Goal: Transaction & Acquisition: Book appointment/travel/reservation

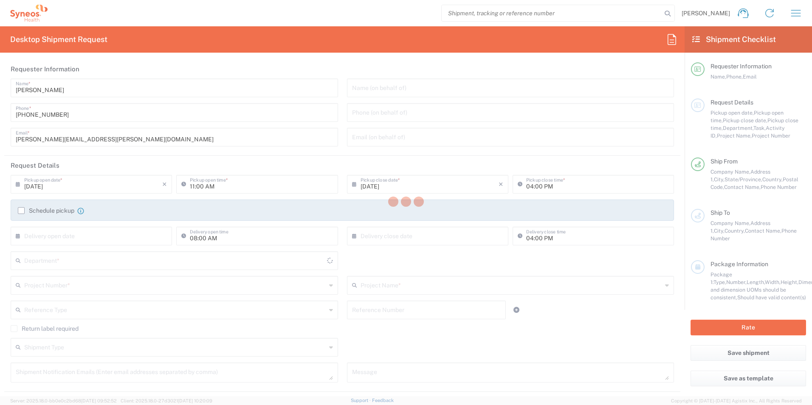
type input "[US_STATE]"
type input "3190"
type input "[GEOGRAPHIC_DATA]"
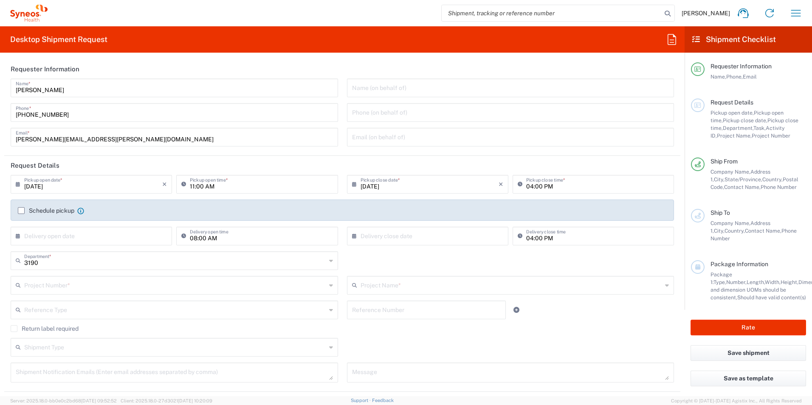
type input "[PERSON_NAME] Rsrch Grp ([GEOGRAPHIC_DATA]) In"
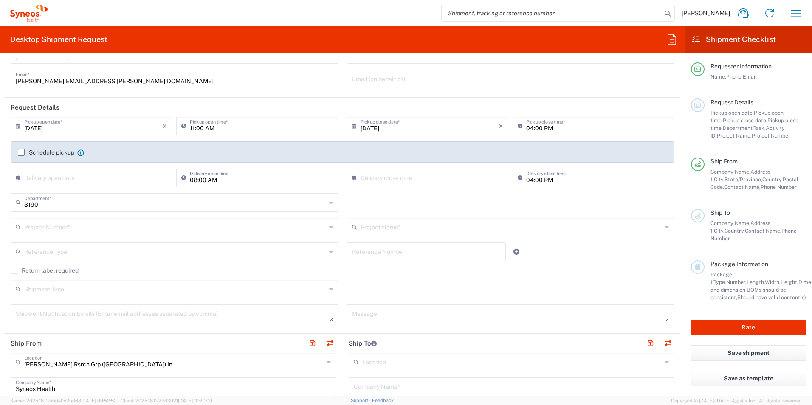
scroll to position [71, 0]
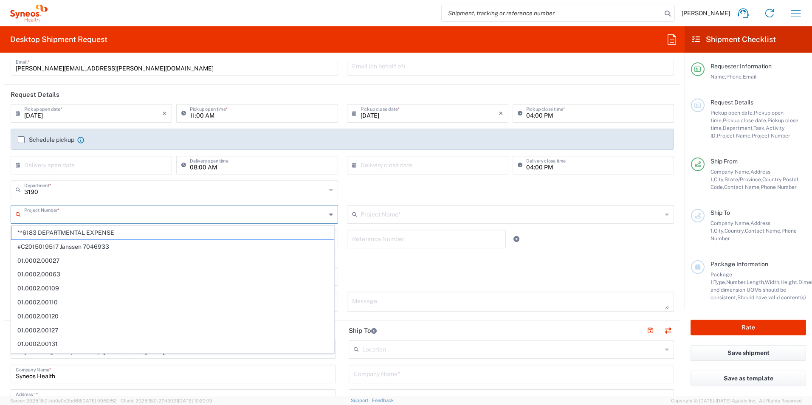
click at [73, 218] on input "text" at bounding box center [175, 213] width 302 height 15
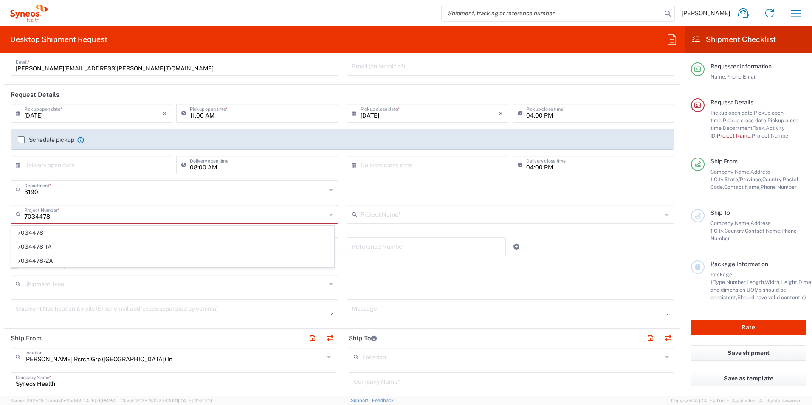
click at [48, 262] on span "7034478-2A" at bounding box center [172, 260] width 322 height 13
type input "7034478-2A"
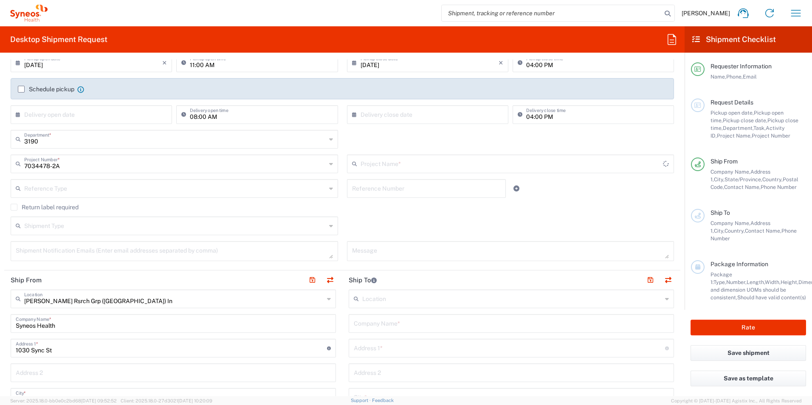
type input "802-SYN-042A"
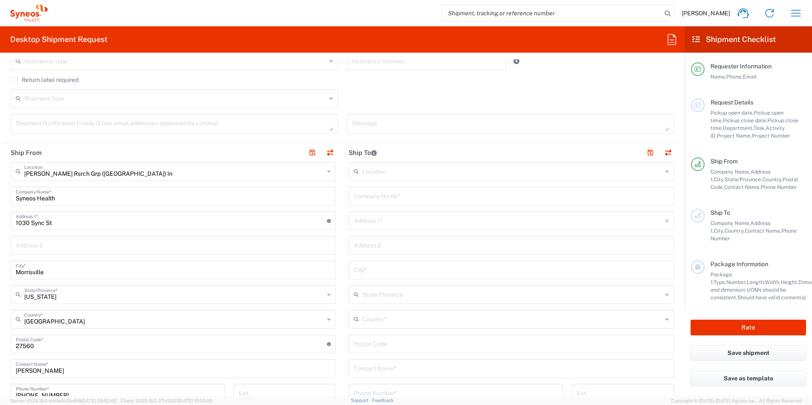
scroll to position [326, 0]
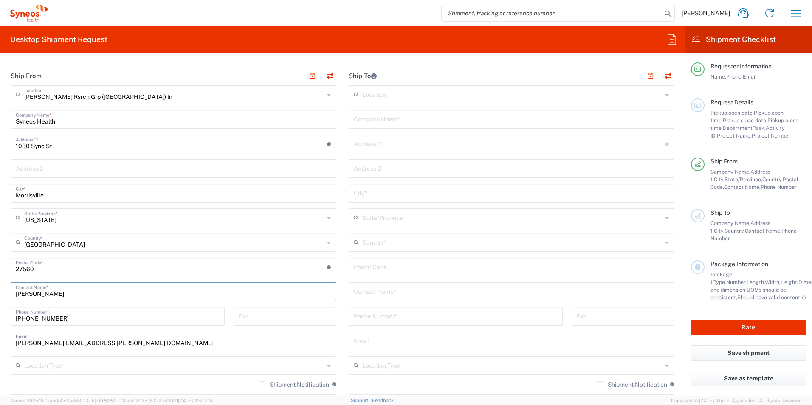
drag, startPoint x: 60, startPoint y: 291, endPoint x: 6, endPoint y: 288, distance: 53.6
click at [8, 288] on main "[PERSON_NAME] Rsrch Grp ([GEOGRAPHIC_DATA]) In Location [GEOGRAPHIC_DATA] [GEOG…" at bounding box center [173, 263] width 338 height 357
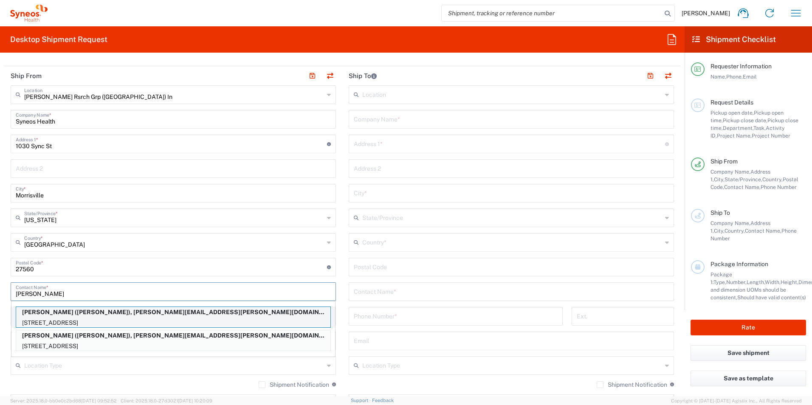
type input "[PERSON_NAME]"
click at [140, 319] on p "[STREET_ADDRESS]" at bounding box center [173, 323] width 314 height 11
type input "[PERSON_NAME]"
type input "[GEOGRAPHIC_DATA]"
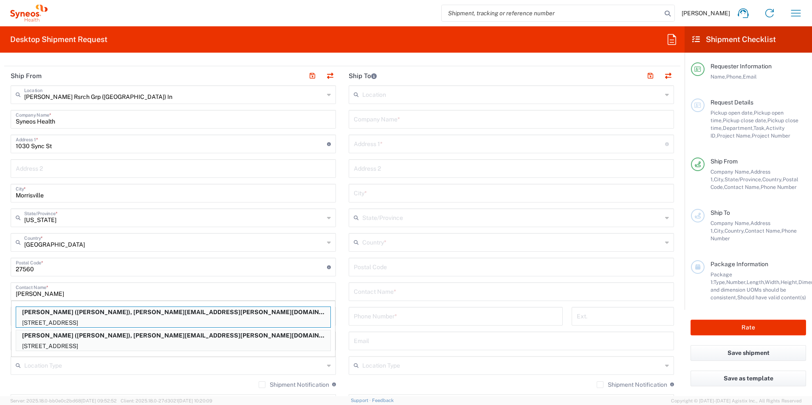
type input "[GEOGRAPHIC_DATA]"
type input "L7R 1V8"
type input "[PERSON_NAME]"
type input "9056342973"
type input "[PERSON_NAME][EMAIL_ADDRESS][PERSON_NAME][DOMAIN_NAME]"
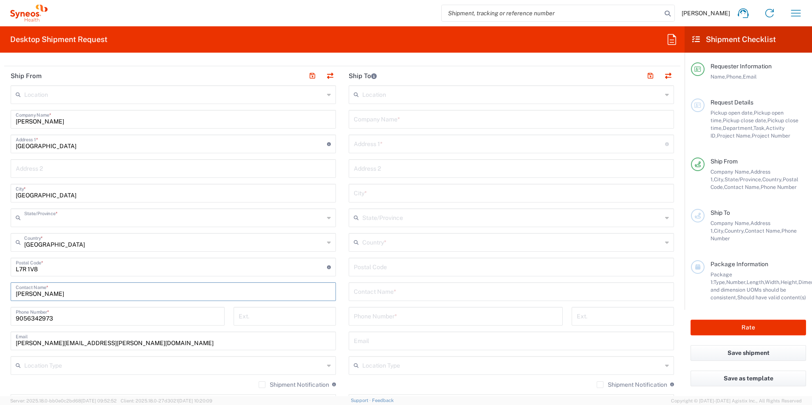
type input "[GEOGRAPHIC_DATA]"
click at [403, 290] on input "text" at bounding box center [511, 291] width 315 height 15
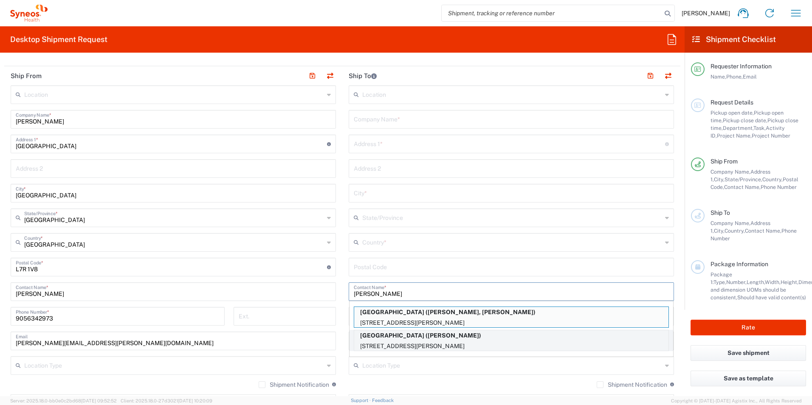
type input "[PERSON_NAME]"
click at [438, 339] on p "[GEOGRAPHIC_DATA] ([PERSON_NAME])" at bounding box center [511, 336] width 314 height 11
type input "[GEOGRAPHIC_DATA]"
type input "[STREET_ADDRESS][PERSON_NAME]"
type input "5EC, Room 309"
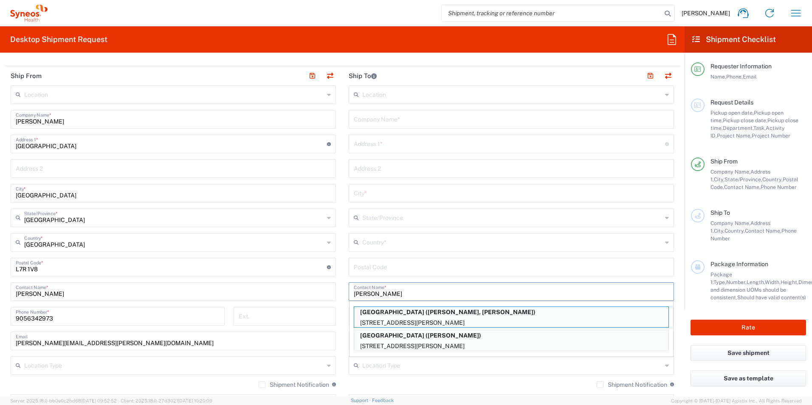
type input "[GEOGRAPHIC_DATA]"
type input "M5G2C4"
type input "[PERSON_NAME]"
type input "4163403898"
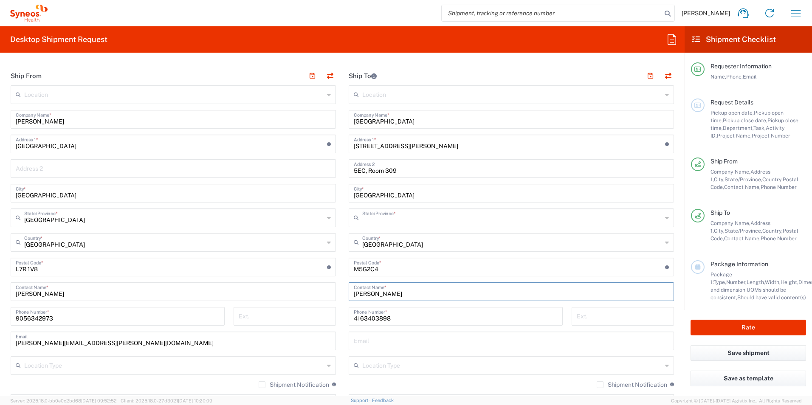
type input "[GEOGRAPHIC_DATA]"
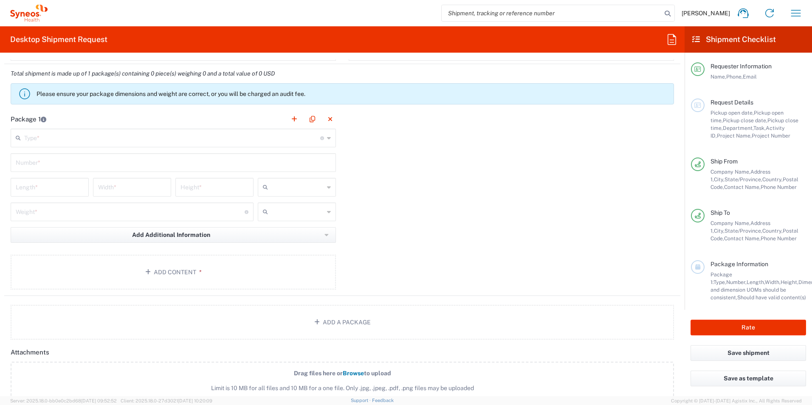
scroll to position [708, 0]
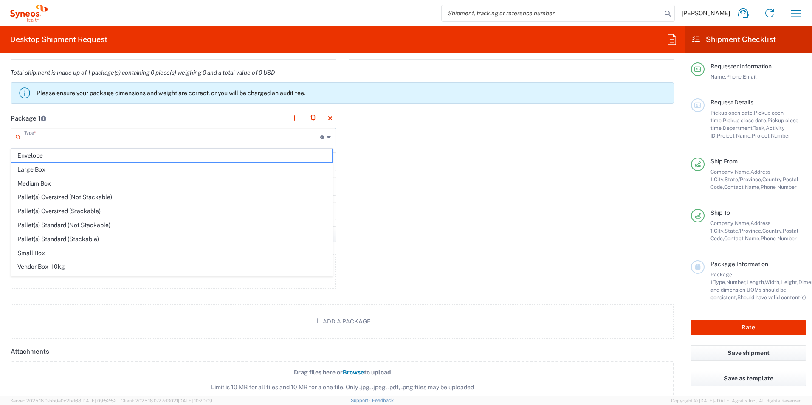
click at [197, 139] on input "text" at bounding box center [172, 136] width 296 height 15
click at [156, 159] on span "Envelope" at bounding box center [171, 155] width 321 height 13
type input "Envelope"
type input "1"
type input "9.5"
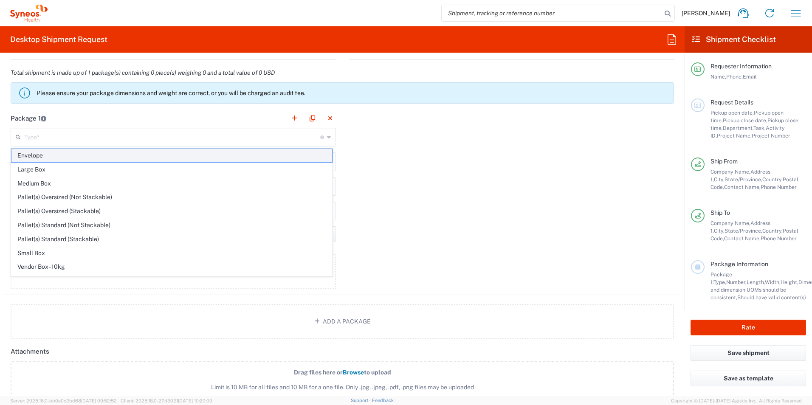
type input "12.5"
type input "0.25"
type input "in"
type input "0.45"
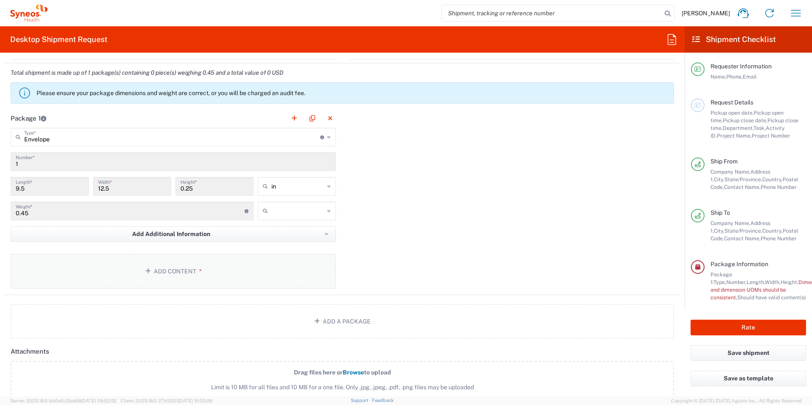
click at [207, 273] on button "Add Content *" at bounding box center [173, 271] width 325 height 35
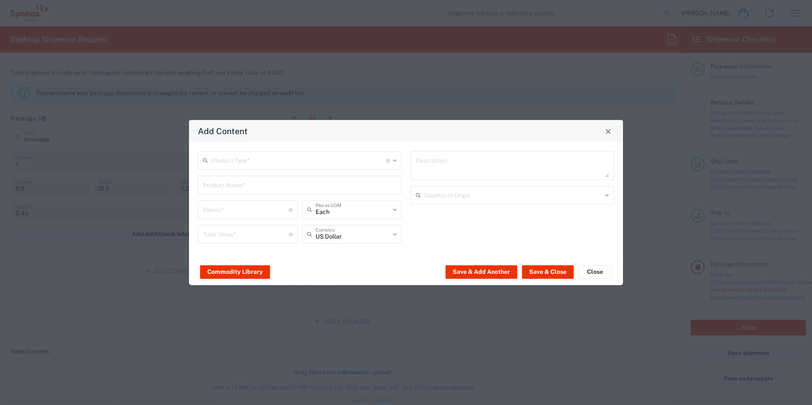
click at [279, 163] on input "text" at bounding box center [299, 160] width 175 height 15
drag, startPoint x: 260, startPoint y: 178, endPoint x: 288, endPoint y: 184, distance: 27.7
click at [262, 179] on span "Documents" at bounding box center [300, 178] width 202 height 13
type input "Documents"
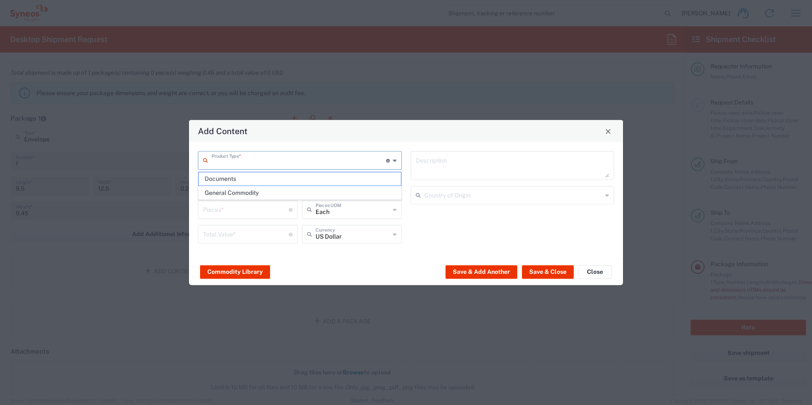
type input "1"
type textarea "Documents"
drag, startPoint x: 548, startPoint y: 270, endPoint x: 542, endPoint y: 271, distance: 6.0
click at [548, 271] on button "Save & Close" at bounding box center [548, 272] width 52 height 14
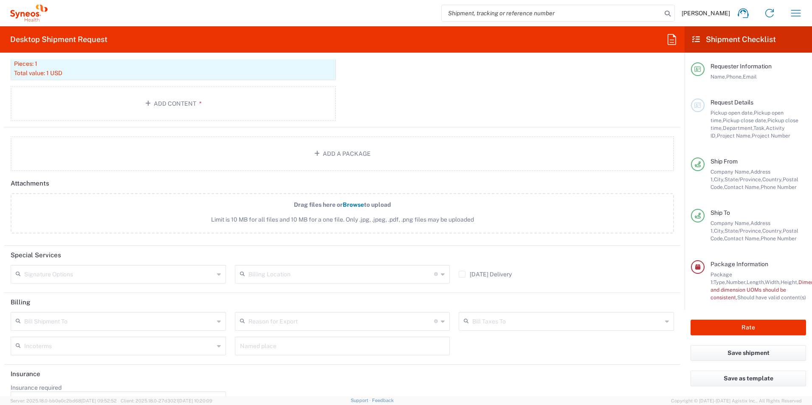
scroll to position [949, 0]
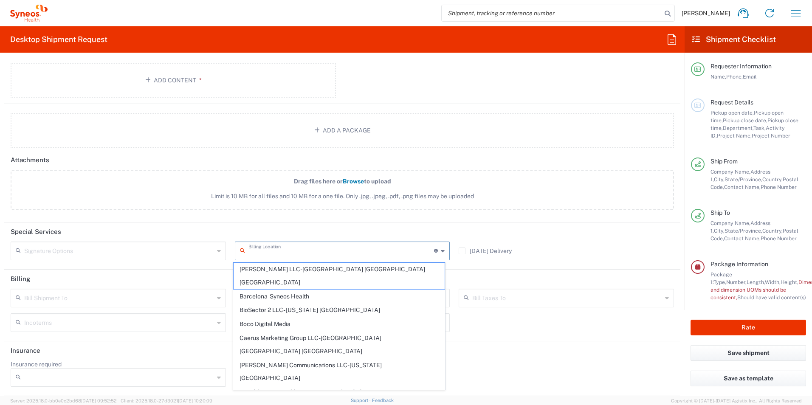
click at [292, 256] on input "text" at bounding box center [342, 250] width 186 height 15
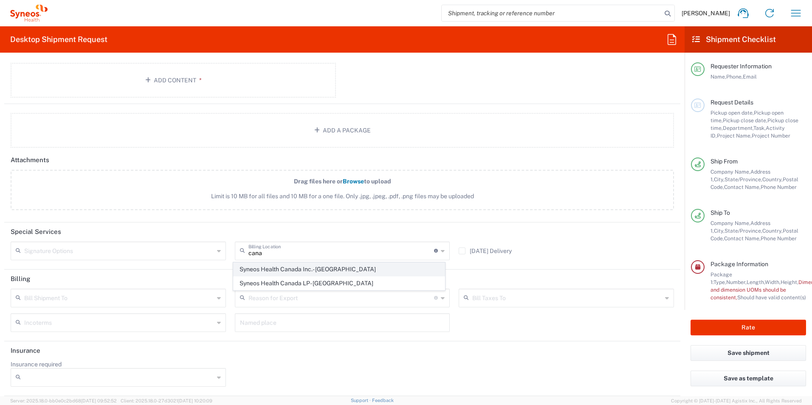
click at [304, 271] on span "Syneos Health Canada Inc.- [GEOGRAPHIC_DATA]" at bounding box center [340, 269] width 212 height 13
type input "Syneos Health Canada Inc.- [GEOGRAPHIC_DATA]"
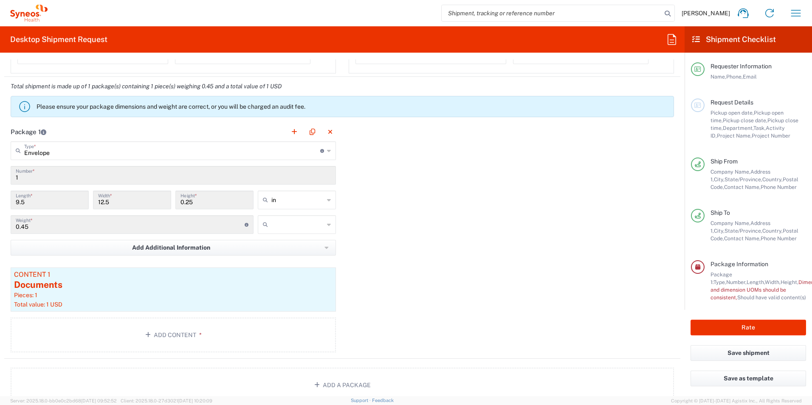
scroll to position [666, 0]
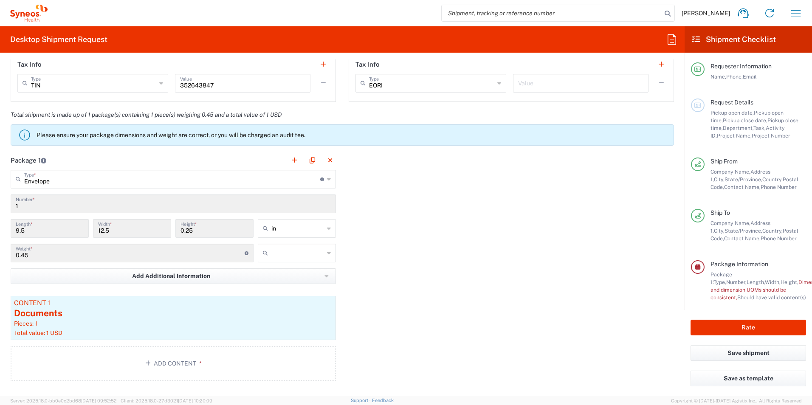
click at [268, 252] on icon at bounding box center [267, 253] width 8 height 14
click at [281, 288] on span "lbs" at bounding box center [294, 285] width 76 height 13
type input "lbs"
click at [750, 327] on button "Rate" at bounding box center [749, 328] width 116 height 16
type input "7034478-2A"
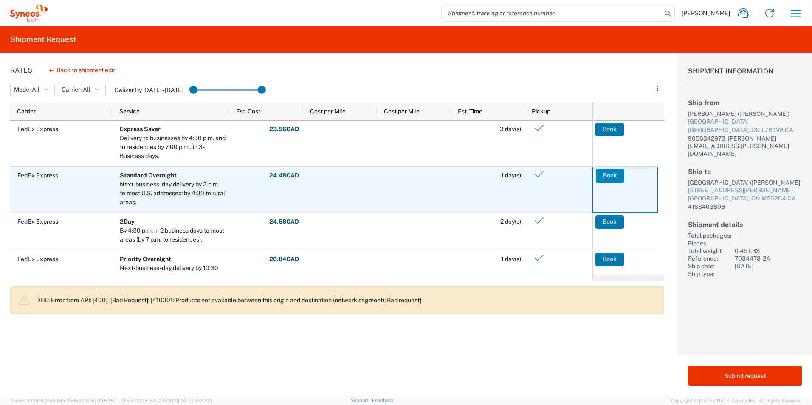
click at [613, 178] on button "Book" at bounding box center [610, 176] width 28 height 14
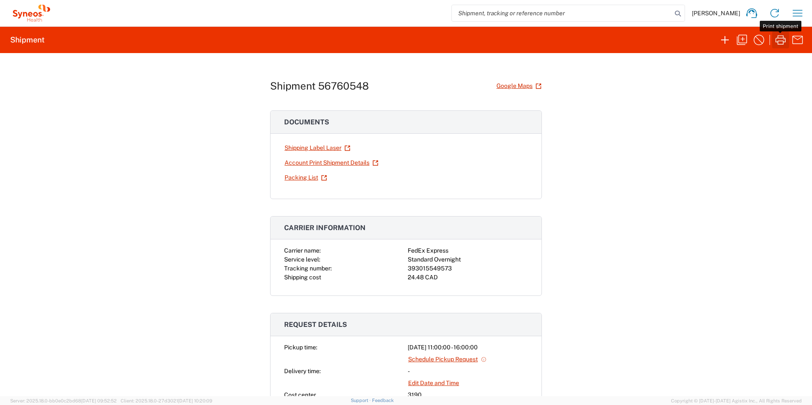
click at [780, 38] on icon "button" at bounding box center [781, 39] width 10 height 9
